Goal: Task Accomplishment & Management: Manage account settings

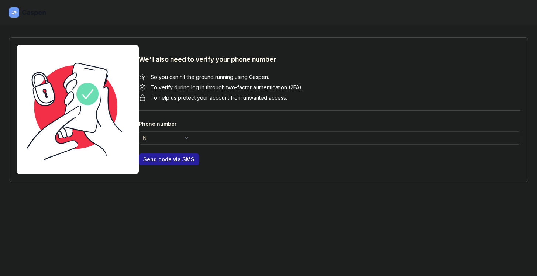
select select "+91"
click at [153, 138] on select "AC AD AE AF AG AI AL AM AO AR AS AT AU AW AX AZ BA BB BD BE BF BG BH BI BJ BL B…" at bounding box center [166, 137] width 55 height 13
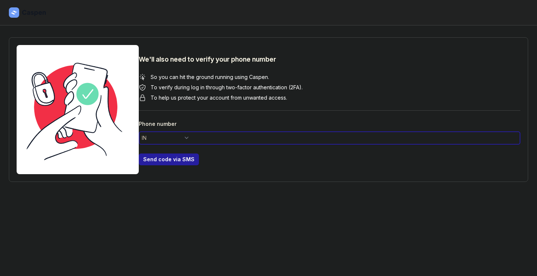
click at [171, 138] on input at bounding box center [330, 137] width 382 height 13
type input "7715990922"
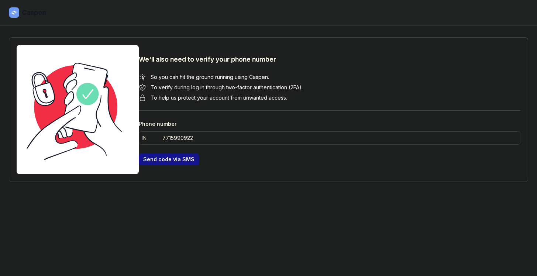
click at [156, 158] on span "Send code via SMS" at bounding box center [168, 159] width 51 height 9
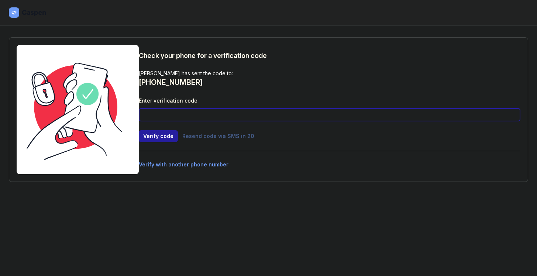
click at [212, 110] on input at bounding box center [330, 114] width 382 height 13
type input "7878"
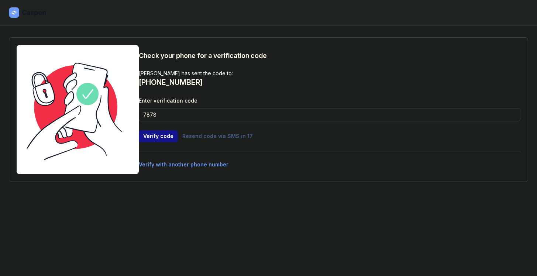
click at [159, 135] on span "Verify code" at bounding box center [158, 136] width 30 height 9
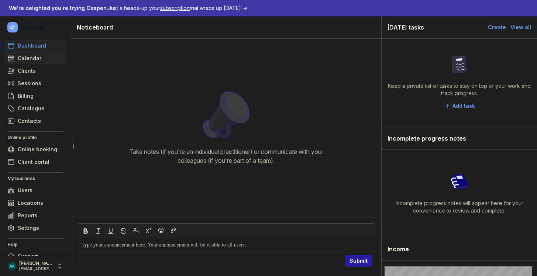
click at [37, 61] on span "Calendar" at bounding box center [30, 58] width 24 height 9
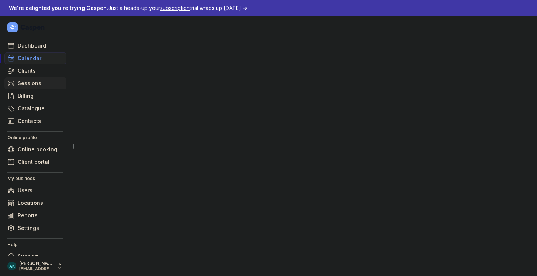
select select "week"
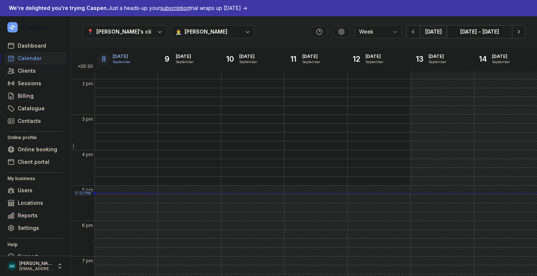
scroll to position [220, 0]
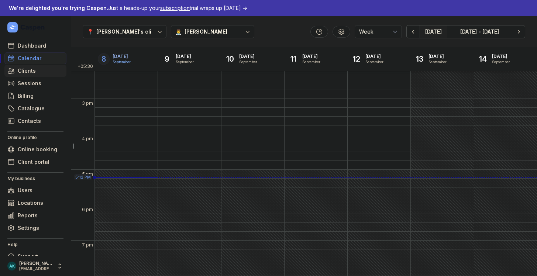
click at [30, 72] on span "Clients" at bounding box center [27, 70] width 18 height 9
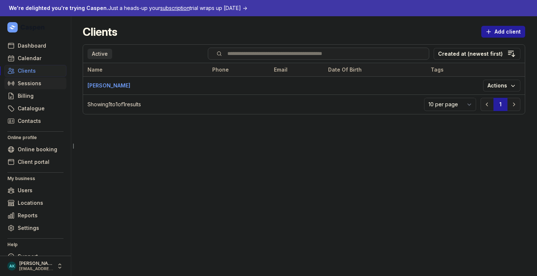
click at [27, 83] on span "Sessions" at bounding box center [30, 83] width 24 height 9
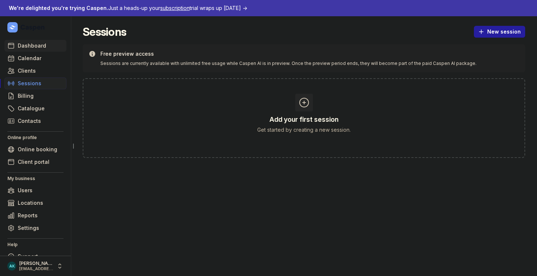
click at [25, 47] on span "Dashboard" at bounding box center [32, 45] width 28 height 9
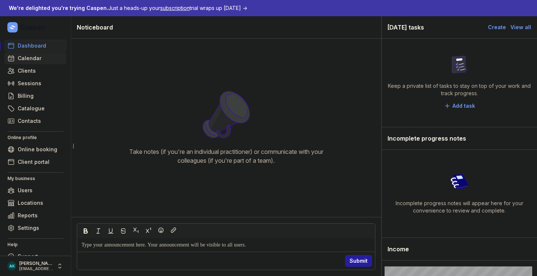
click at [18, 61] on span "Calendar" at bounding box center [30, 58] width 24 height 9
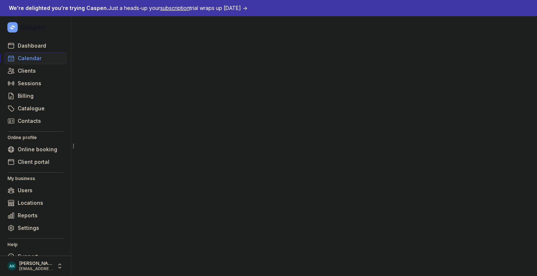
select select "week"
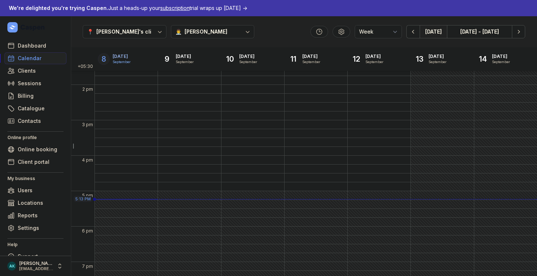
scroll to position [220, 0]
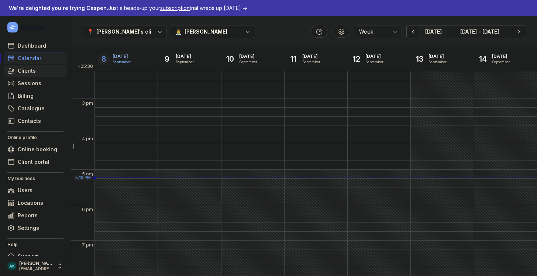
click at [22, 75] on link "Clients" at bounding box center [35, 71] width 62 height 12
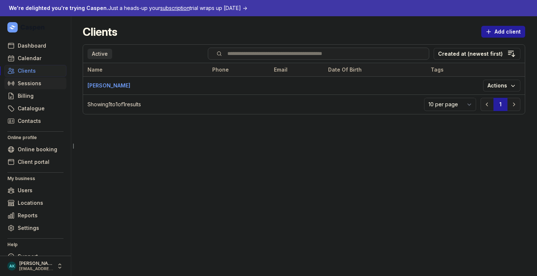
click at [40, 85] on link "Sessions" at bounding box center [35, 84] width 62 height 12
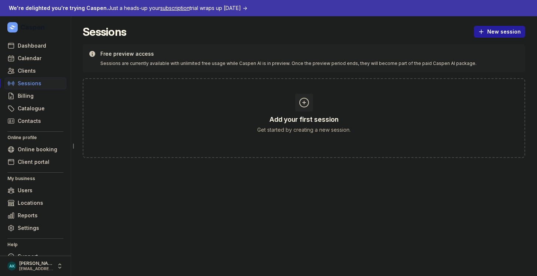
click at [306, 102] on icon at bounding box center [304, 103] width 12 height 12
click at [520, 32] on span "New session" at bounding box center [499, 31] width 42 height 9
drag, startPoint x: 466, startPoint y: 50, endPoint x: 468, endPoint y: 61, distance: 11.3
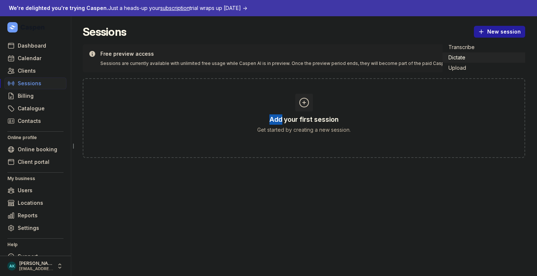
click at [468, 61] on div "Transcribe Dictate Upload" at bounding box center [484, 58] width 83 height 34
click at [468, 61] on button "Dictate" at bounding box center [484, 57] width 83 height 10
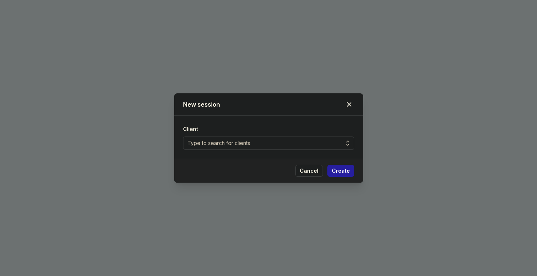
click at [297, 146] on div "Type to search for clients" at bounding box center [268, 143] width 171 height 13
click at [256, 178] on div "Create client" at bounding box center [268, 173] width 171 height 15
select select
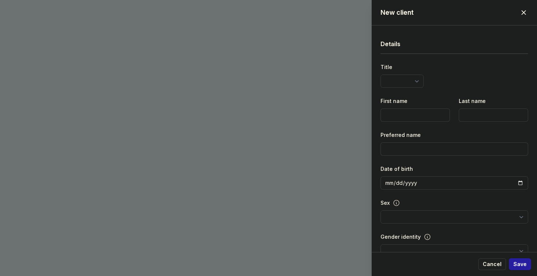
select select
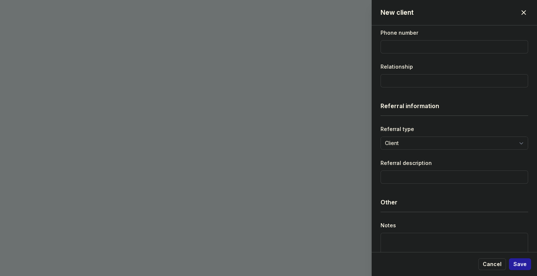
scroll to position [917, 0]
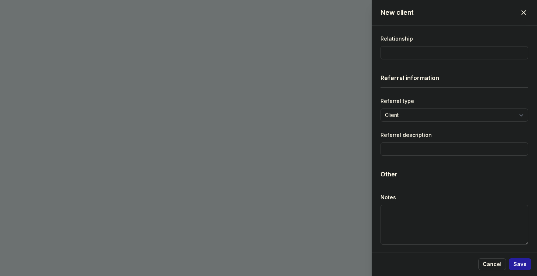
click at [523, 14] on span "button" at bounding box center [524, 12] width 16 height 16
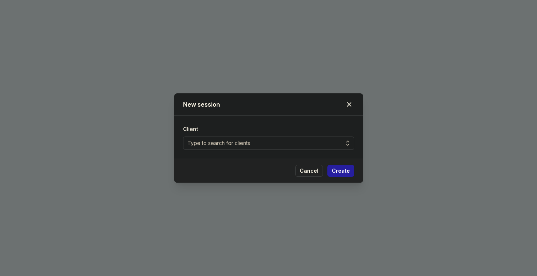
click at [316, 169] on span "Cancel" at bounding box center [309, 170] width 19 height 9
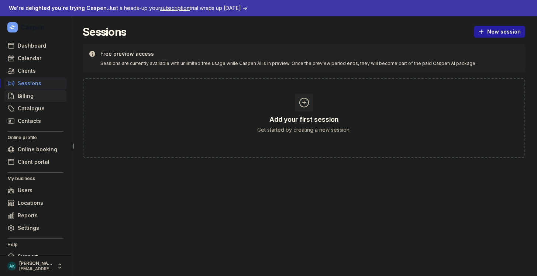
click at [25, 99] on span "Billing" at bounding box center [26, 96] width 16 height 9
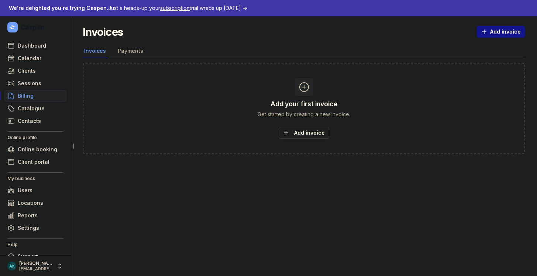
click at [479, 35] on link "Add invoice" at bounding box center [501, 32] width 48 height 12
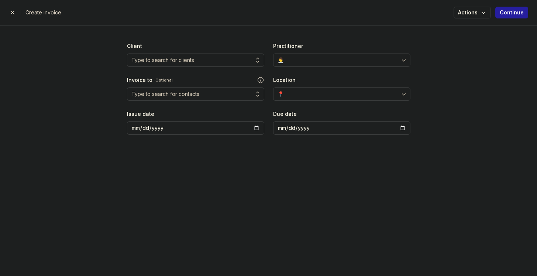
click at [8, 10] on span "button" at bounding box center [12, 12] width 15 height 15
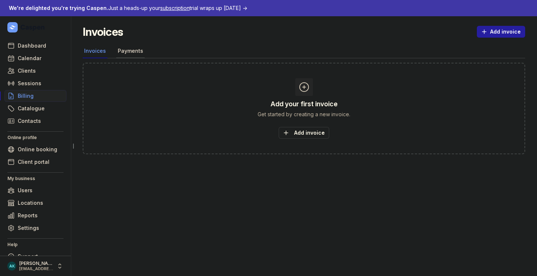
click at [124, 53] on link "Payments" at bounding box center [130, 51] width 28 height 14
click at [299, 130] on span "Add payment" at bounding box center [304, 132] width 45 height 9
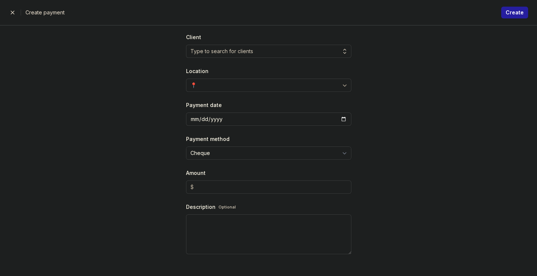
click at [15, 11] on span "button" at bounding box center [12, 12] width 15 height 15
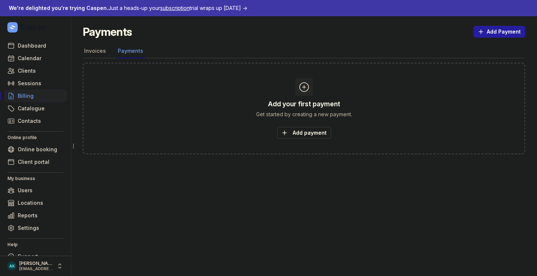
click at [25, 114] on ul "Dashboard Calendar Clients Sessions Billing Catalogue Contacts" at bounding box center [35, 83] width 62 height 87
click at [30, 103] on link "Catalogue" at bounding box center [35, 109] width 62 height 12
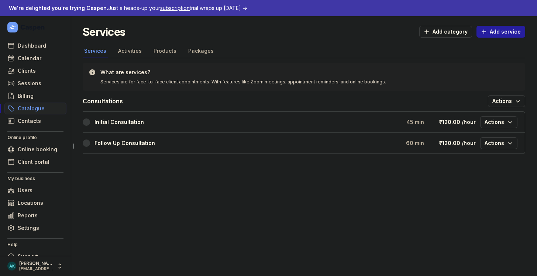
click at [141, 44] on header "Services Add category Add service" at bounding box center [304, 34] width 443 height 19
click at [134, 48] on link "Activities" at bounding box center [130, 51] width 27 height 14
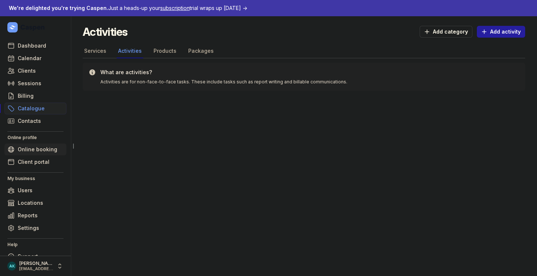
click at [30, 150] on span "Online booking" at bounding box center [38, 149] width 40 height 9
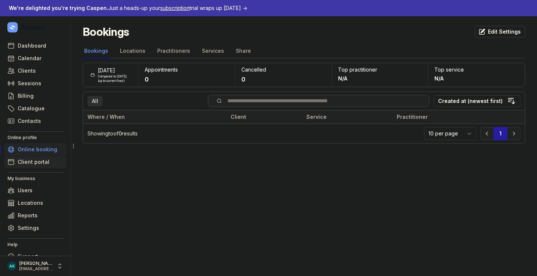
click at [25, 164] on span "Client portal" at bounding box center [34, 162] width 32 height 9
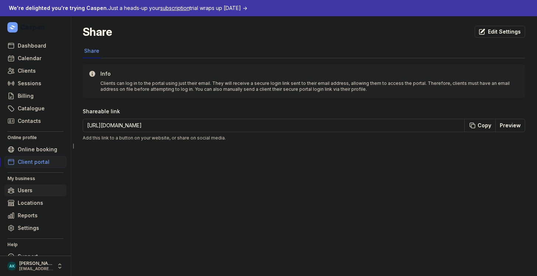
click at [32, 188] on link "Users" at bounding box center [35, 191] width 62 height 12
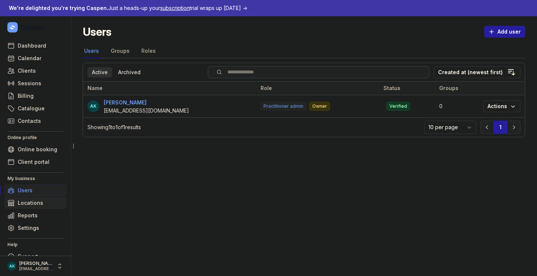
click at [40, 200] on span "Locations" at bounding box center [30, 203] width 25 height 9
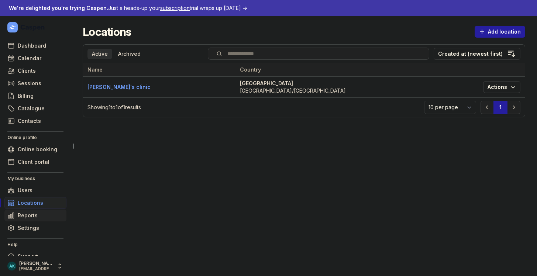
click at [45, 217] on link "Reports" at bounding box center [35, 216] width 62 height 12
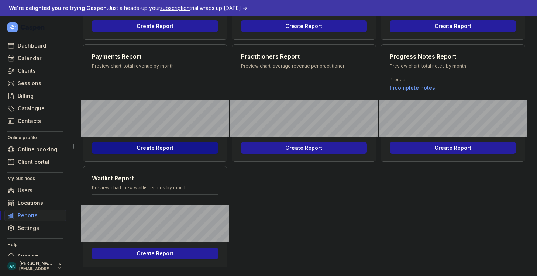
scroll to position [153, 0]
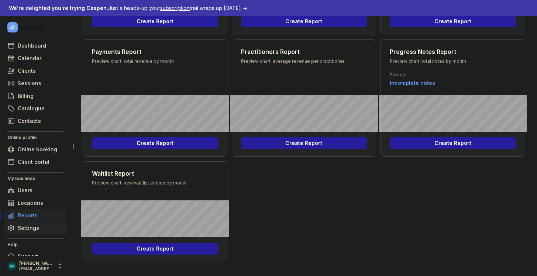
click at [27, 233] on link "Settings" at bounding box center [35, 228] width 62 height 12
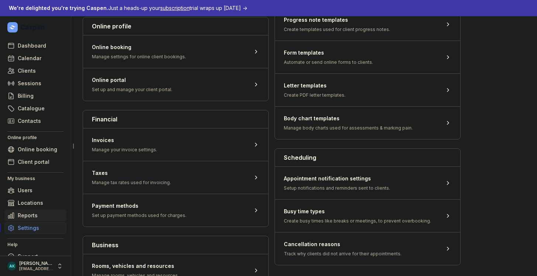
click at [26, 215] on span "Reports" at bounding box center [28, 215] width 20 height 9
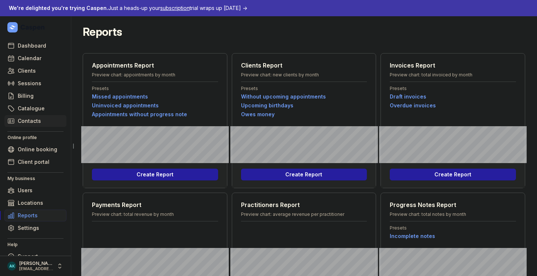
scroll to position [12, 0]
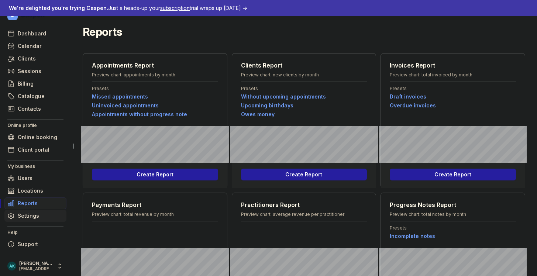
click at [42, 220] on link "Settings" at bounding box center [35, 216] width 62 height 12
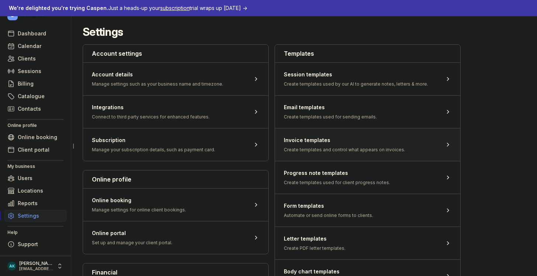
click at [354, 149] on span at bounding box center [367, 144] width 185 height 33
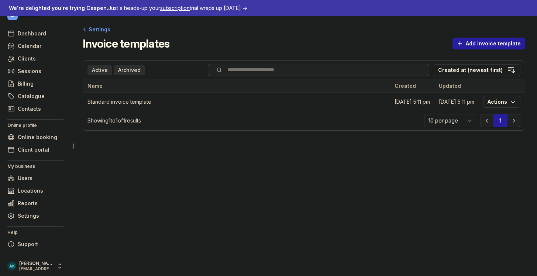
click at [127, 74] on div "Archived" at bounding box center [129, 70] width 31 height 10
click at [102, 68] on div "Active" at bounding box center [99, 70] width 25 height 10
click at [104, 122] on p "Showing 1 to 1 of 1 results" at bounding box center [253, 120] width 332 height 7
click at [449, 119] on select "10 per page 25 per page 50 per page 100 per page" at bounding box center [450, 120] width 52 height 13
click at [425, 115] on select "10 per page 25 per page 50 per page 100 per page" at bounding box center [450, 120] width 52 height 13
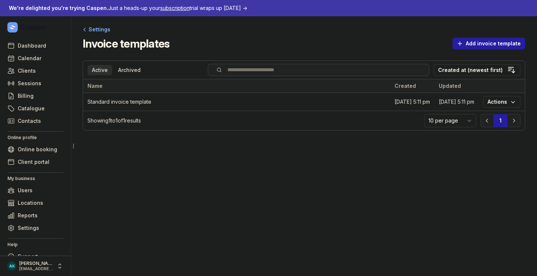
click at [92, 31] on div "Settings" at bounding box center [97, 29] width 28 height 9
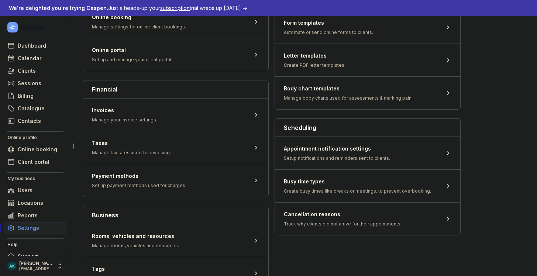
scroll to position [182, 0]
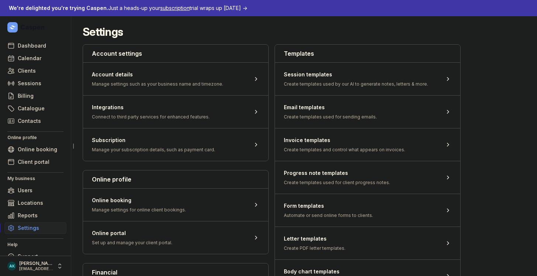
scroll to position [182, 0]
